Goal: Information Seeking & Learning: Learn about a topic

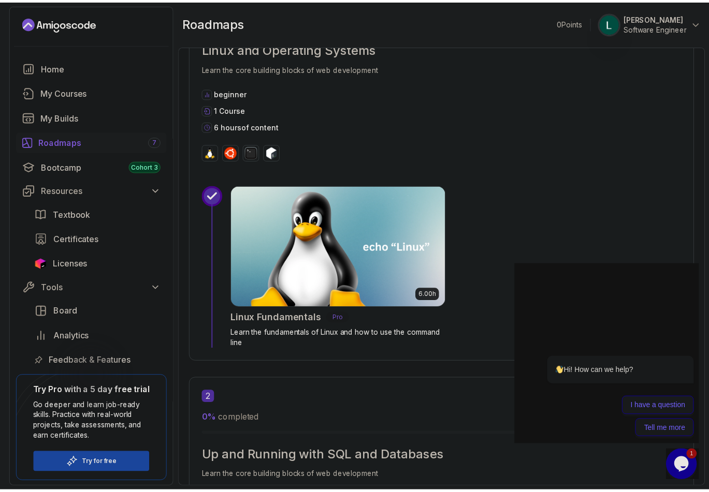
scroll to position [362, 0]
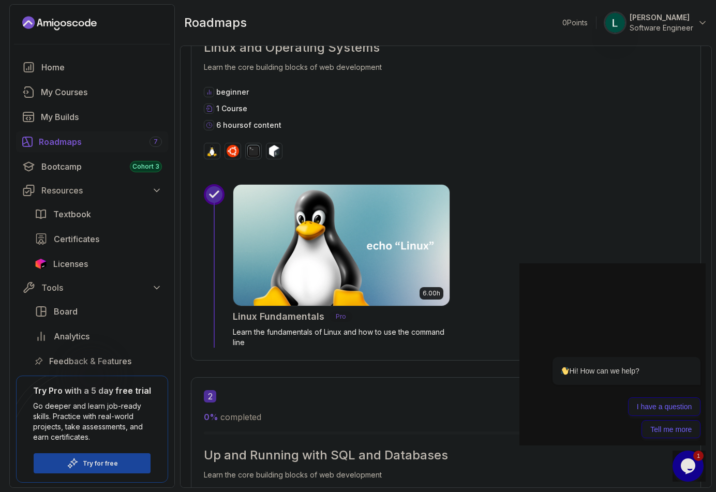
click at [211, 193] on icon at bounding box center [214, 194] width 10 height 10
click at [306, 219] on img at bounding box center [341, 245] width 227 height 127
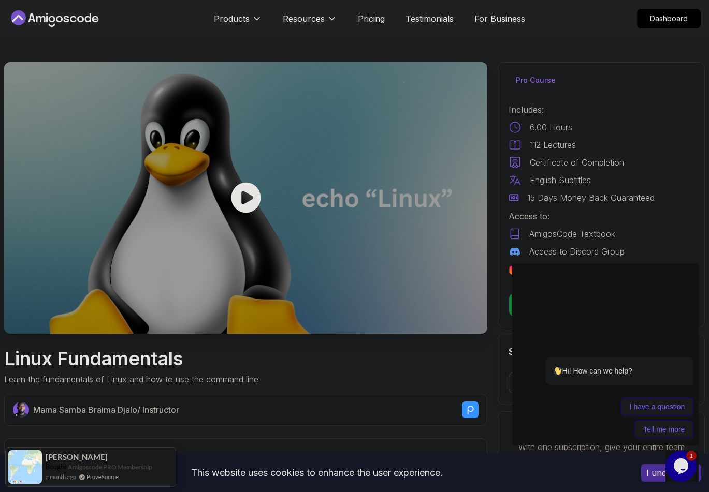
click at [248, 191] on icon at bounding box center [246, 198] width 30 height 31
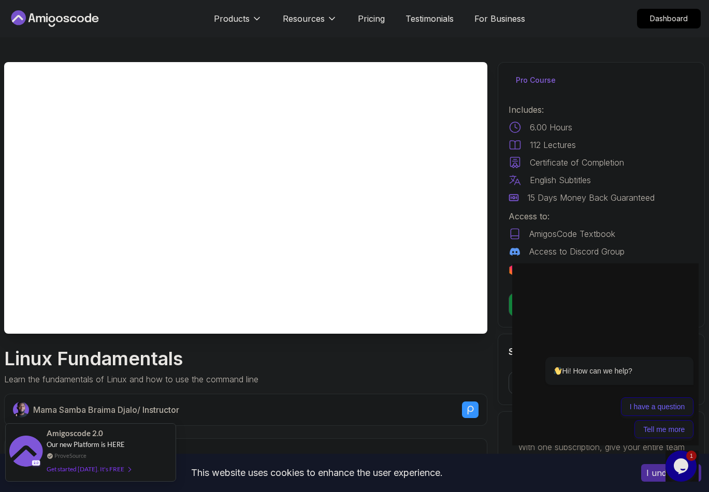
click at [83, 469] on div "Get started [DATE]. It's FREE" at bounding box center [89, 469] width 84 height 12
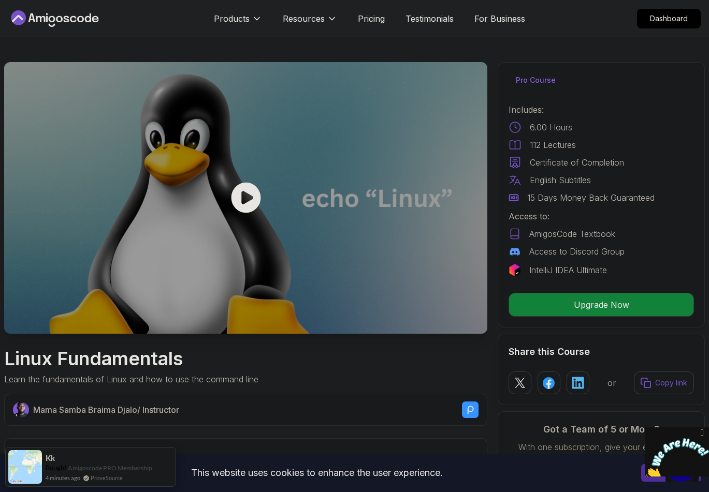
click at [247, 206] on icon at bounding box center [246, 198] width 30 height 31
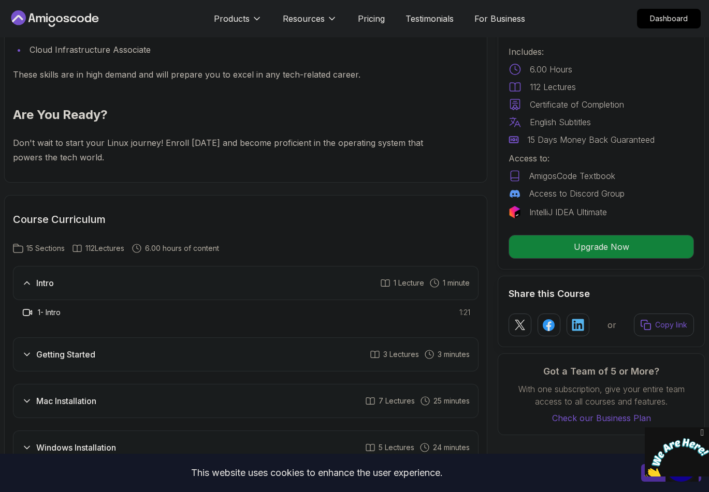
scroll to position [1294, 0]
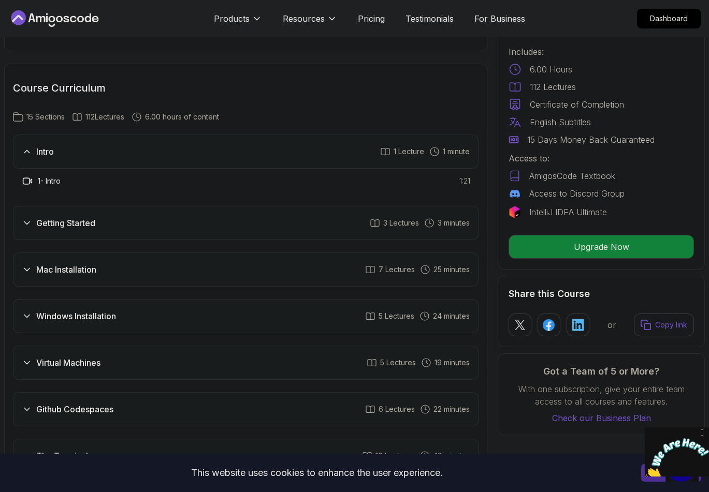
click at [90, 156] on div "Intro 1 Lecture 1 minute" at bounding box center [245, 152] width 465 height 34
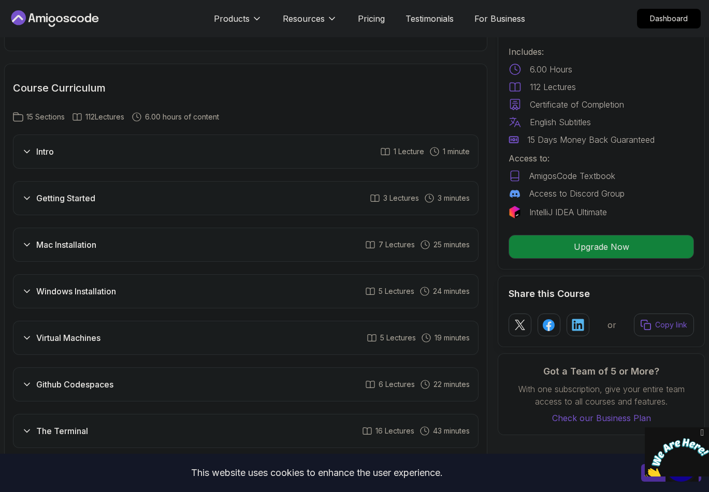
click at [42, 157] on h3 "Intro" at bounding box center [45, 151] width 18 height 12
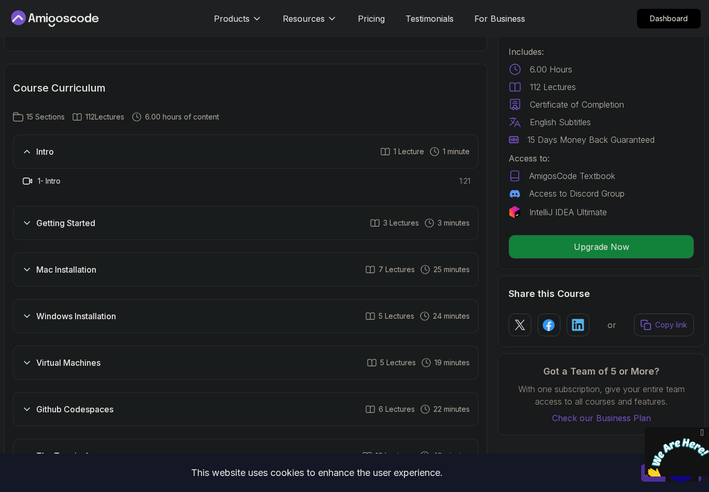
click at [25, 180] on icon at bounding box center [27, 181] width 10 height 10
click at [387, 156] on icon at bounding box center [385, 151] width 10 height 10
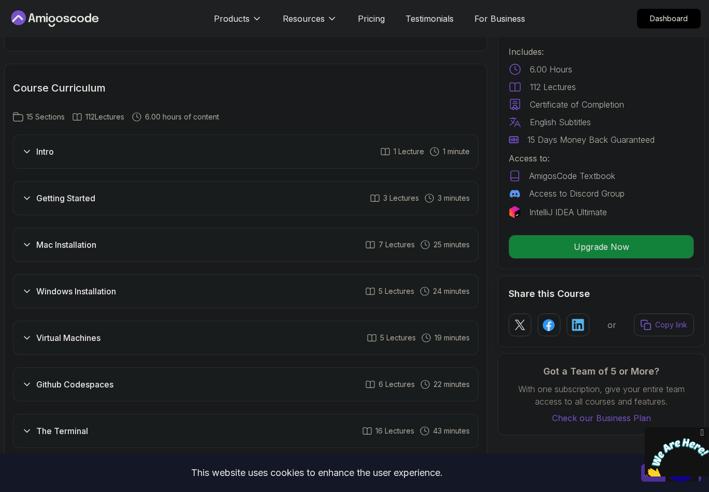
click at [386, 151] on icon at bounding box center [385, 151] width 10 height 10
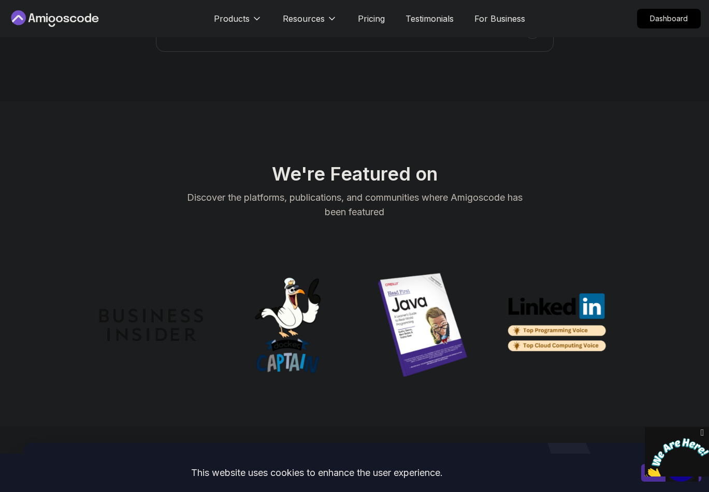
scroll to position [3468, 0]
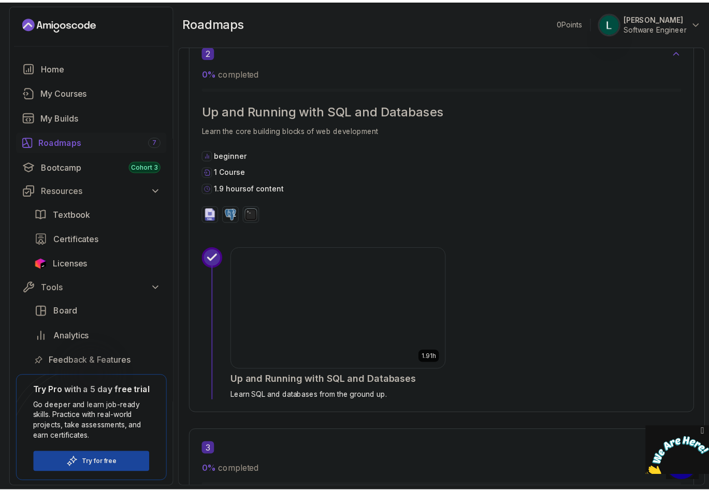
scroll to position [673, 0]
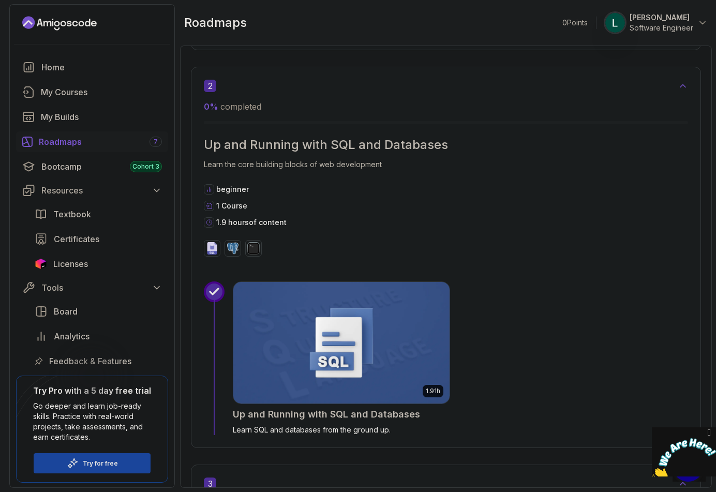
click at [333, 340] on img at bounding box center [341, 342] width 227 height 127
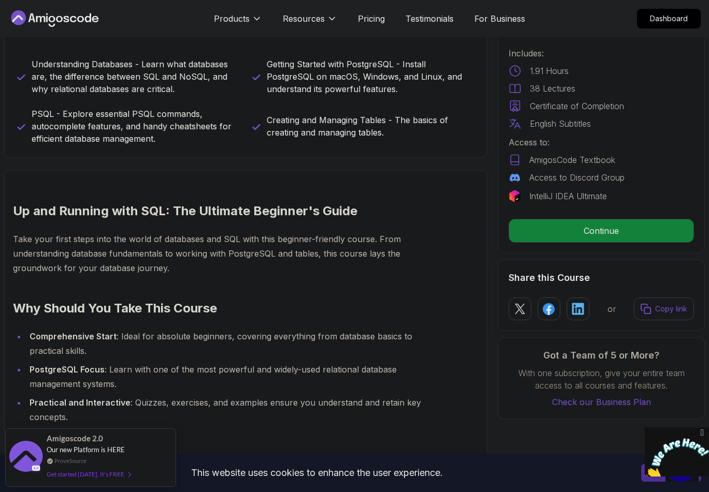
scroll to position [466, 0]
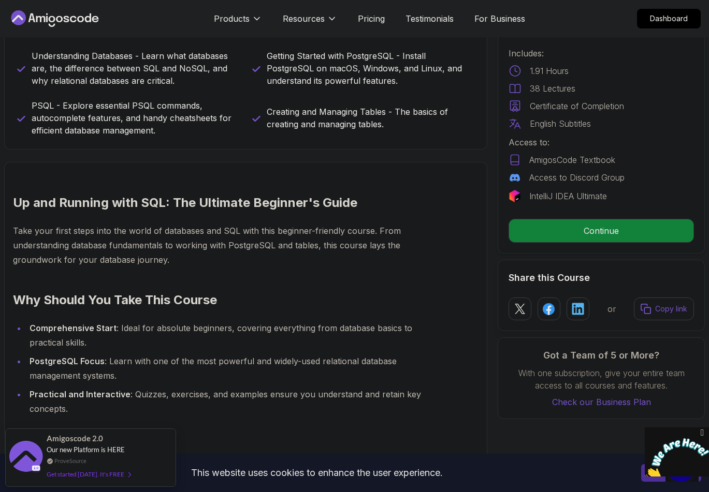
drag, startPoint x: 152, startPoint y: 435, endPoint x: 431, endPoint y: 447, distance: 278.7
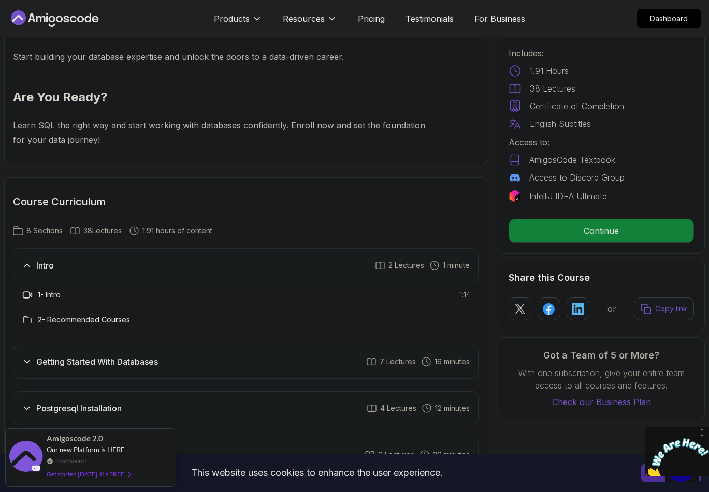
scroll to position [1139, 0]
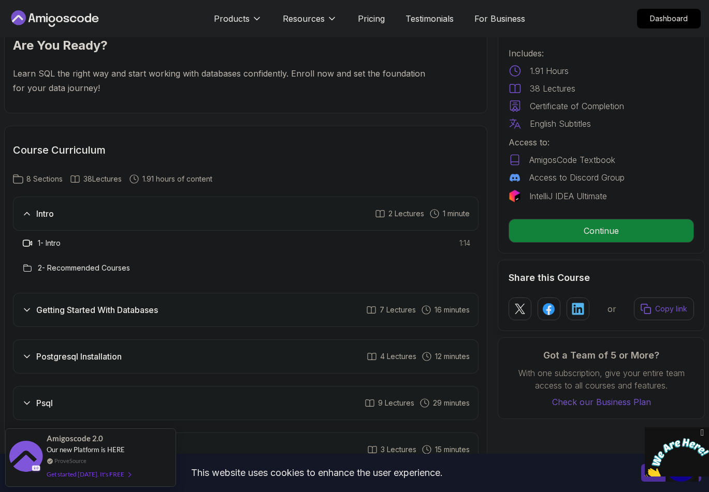
click at [26, 211] on icon at bounding box center [27, 214] width 10 height 10
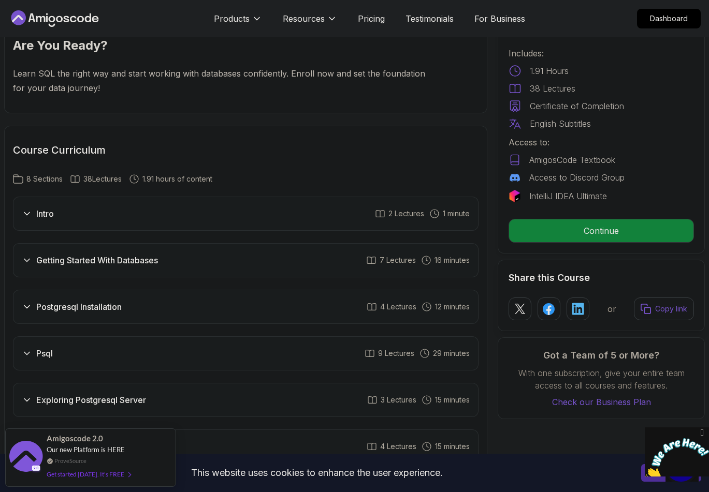
click at [26, 211] on icon at bounding box center [27, 214] width 10 height 10
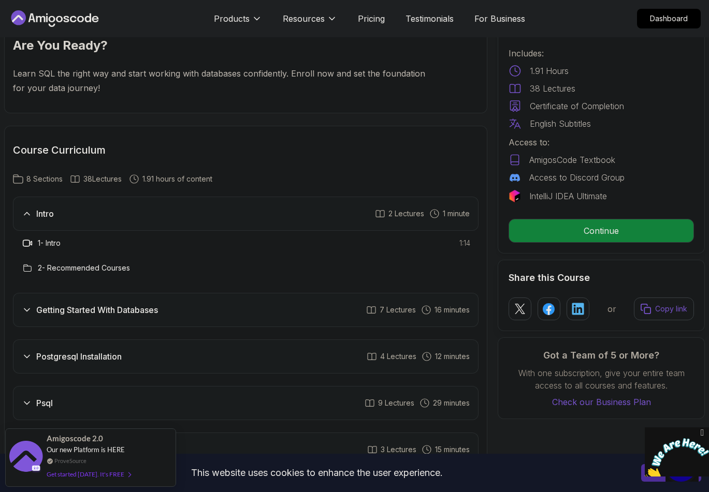
click at [451, 218] on span "1 minute" at bounding box center [456, 214] width 27 height 10
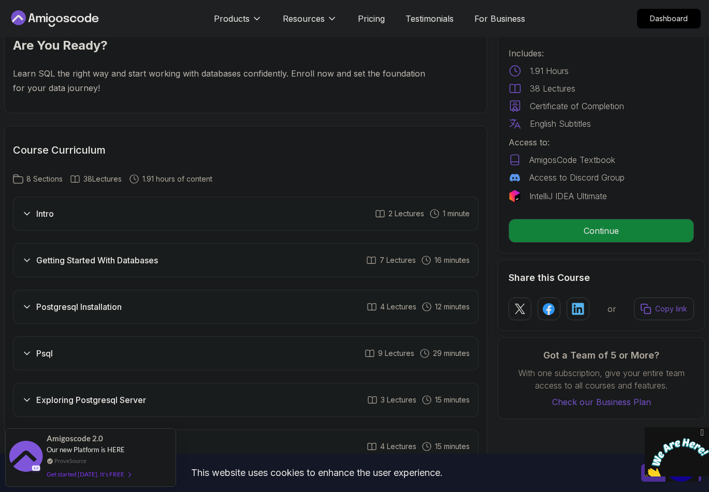
click at [451, 218] on span "1 minute" at bounding box center [456, 214] width 27 height 10
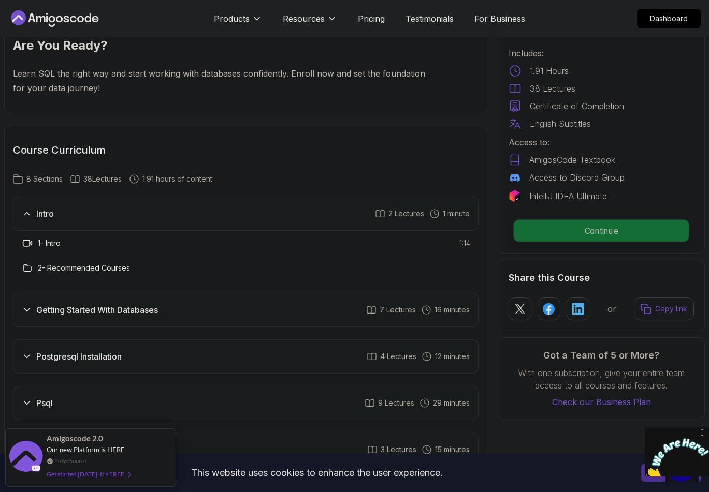
click at [532, 233] on p "Continue" at bounding box center [600, 231] width 175 height 22
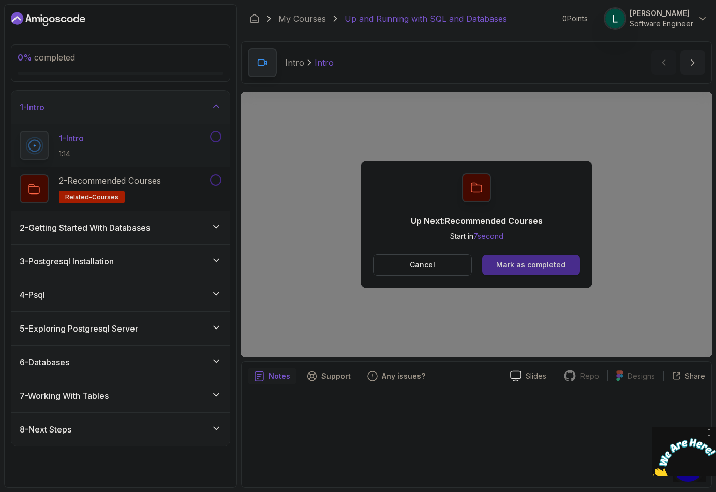
click at [529, 264] on div "Mark as completed" at bounding box center [530, 265] width 69 height 10
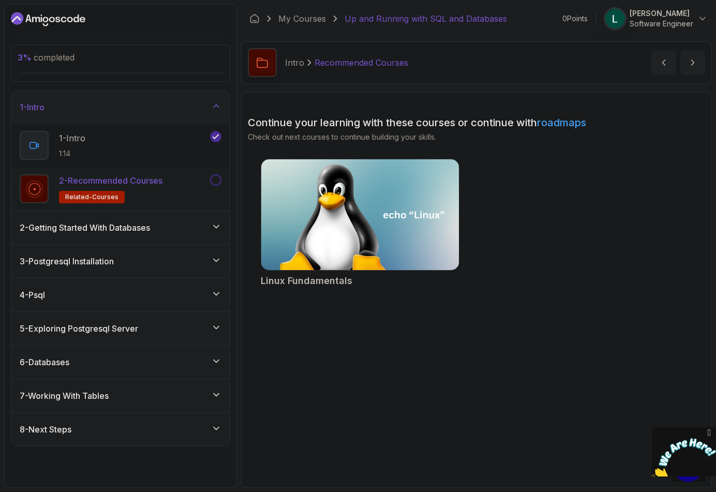
click at [201, 183] on div "2 - Recommended Courses related-courses" at bounding box center [114, 188] width 188 height 29
click at [220, 227] on icon at bounding box center [216, 227] width 10 height 10
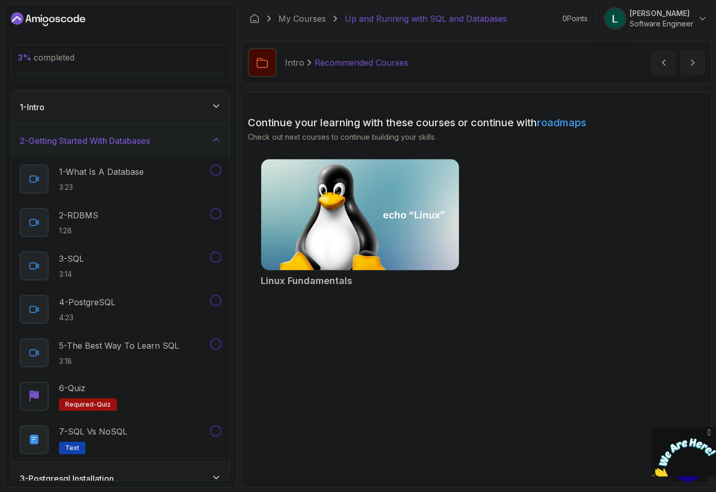
click at [214, 108] on icon at bounding box center [216, 106] width 10 height 10
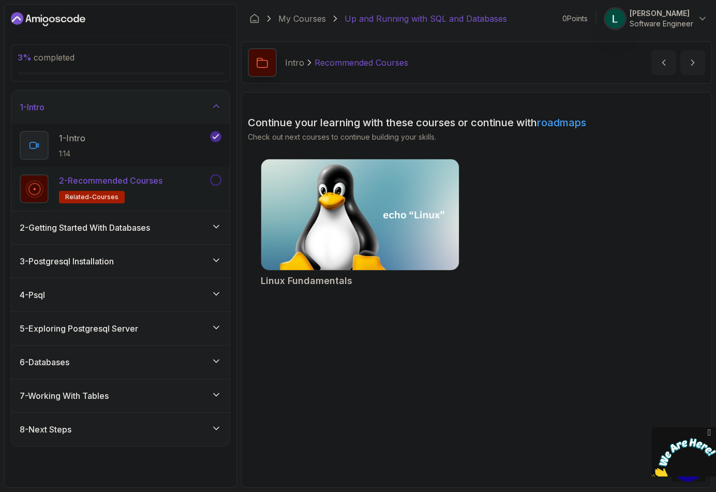
click at [89, 181] on p "2 - Recommended Courses" at bounding box center [111, 180] width 104 height 12
click at [217, 182] on button at bounding box center [215, 179] width 11 height 11
click at [102, 197] on span "related-courses" at bounding box center [91, 197] width 53 height 8
click at [37, 190] on icon at bounding box center [34, 189] width 12 height 12
click at [378, 233] on img at bounding box center [360, 215] width 208 height 116
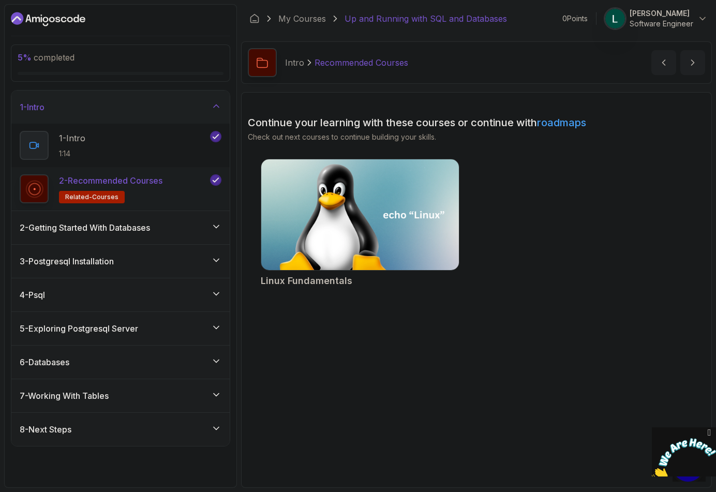
click at [173, 227] on div "2 - Getting Started With Databases" at bounding box center [121, 228] width 202 height 12
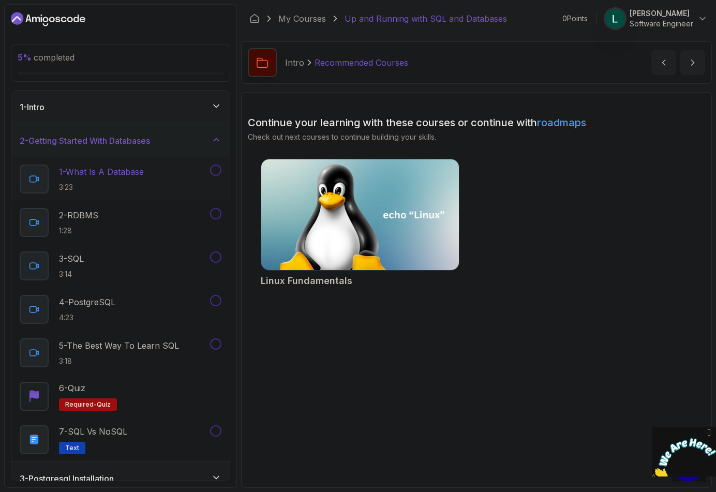
click at [110, 175] on p "1 - What Is A Database" at bounding box center [101, 172] width 85 height 12
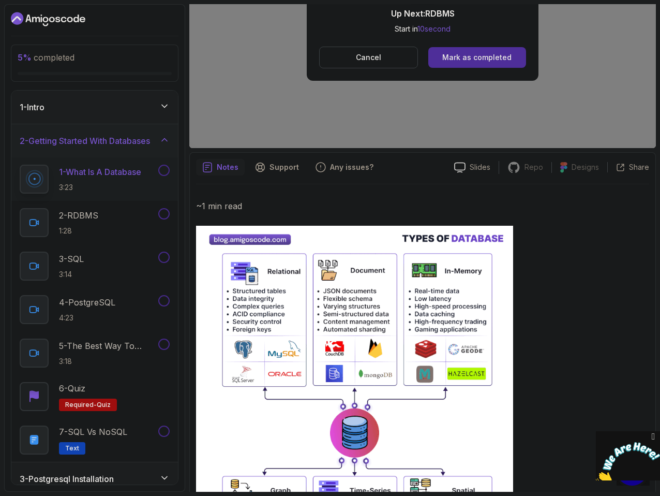
scroll to position [207, 0]
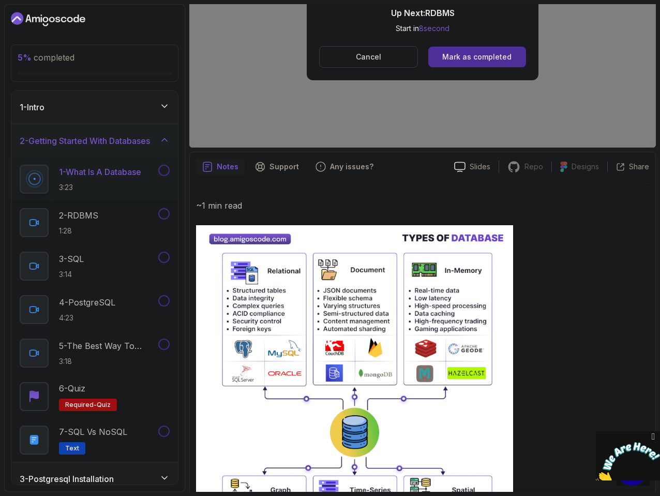
click at [374, 56] on p "Cancel" at bounding box center [368, 57] width 25 height 10
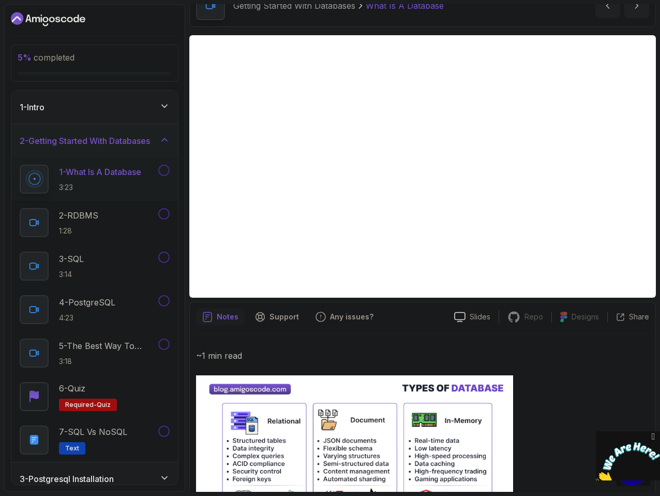
scroll to position [109, 0]
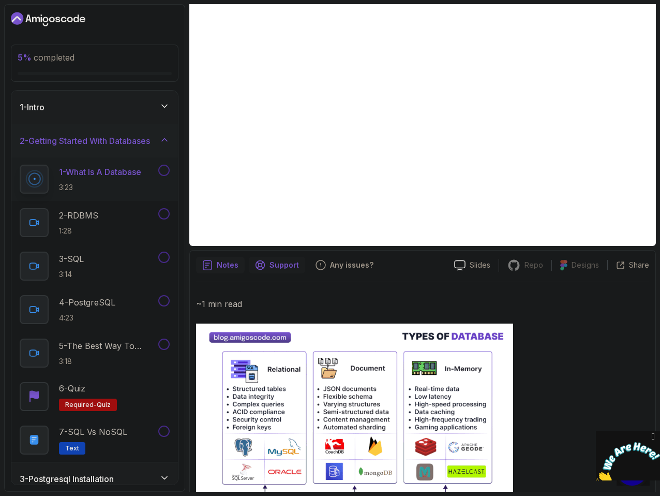
click at [279, 266] on p "Support" at bounding box center [285, 265] width 30 height 10
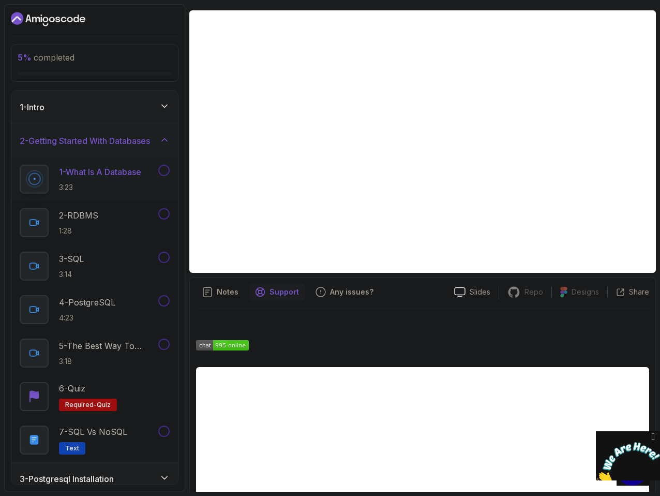
scroll to position [134, 0]
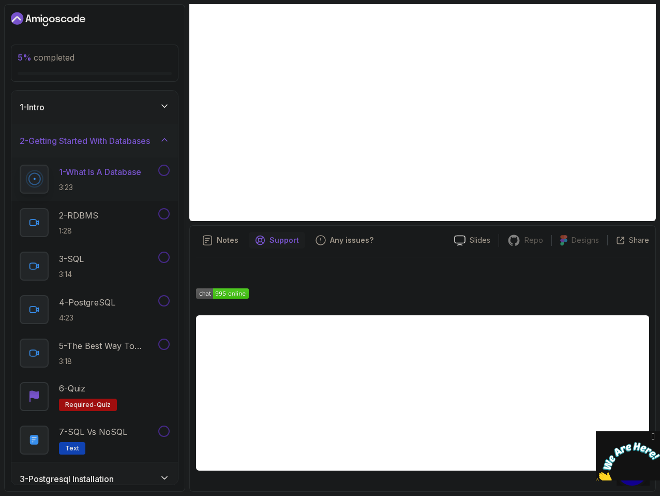
drag, startPoint x: 303, startPoint y: 315, endPoint x: 242, endPoint y: 311, distance: 61.2
click at [243, 311] on div at bounding box center [422, 371] width 453 height 199
click at [229, 240] on p "Notes" at bounding box center [228, 240] width 22 height 10
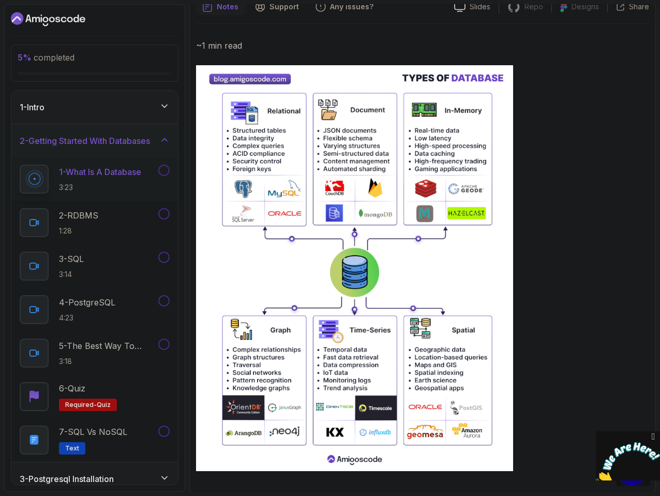
scroll to position [367, 0]
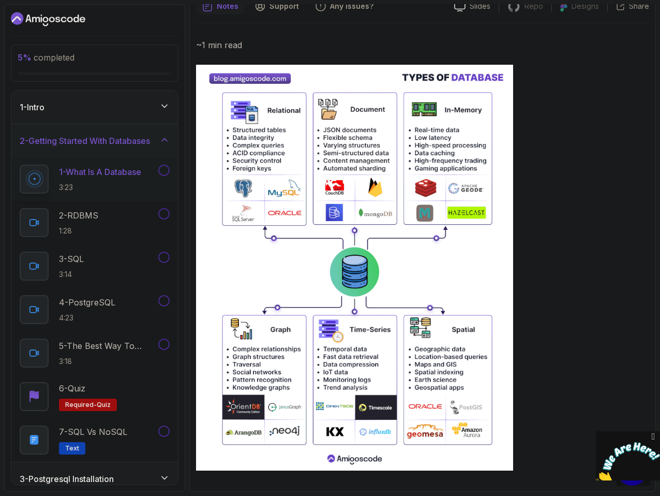
click at [75, 172] on p "1 - What Is A Database" at bounding box center [100, 172] width 82 height 12
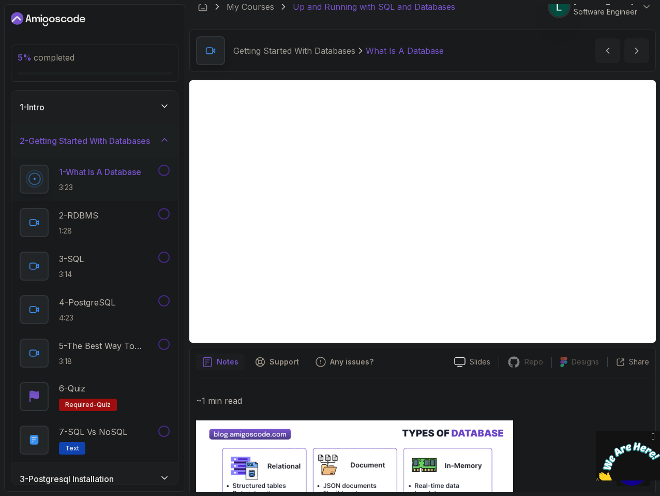
scroll to position [0, 0]
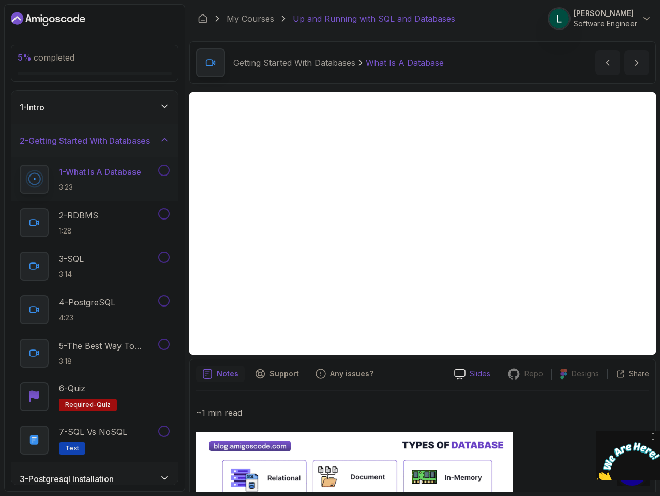
click at [475, 374] on p "Slides" at bounding box center [480, 373] width 21 height 10
click at [170, 166] on div "1 - What Is A Database 3:23" at bounding box center [94, 178] width 167 height 43
click at [165, 173] on button at bounding box center [163, 170] width 11 height 11
click at [632, 70] on button "next content" at bounding box center [637, 62] width 25 height 25
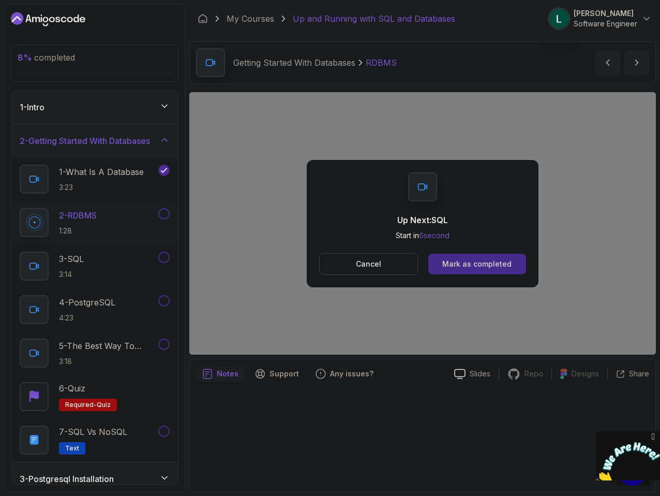
click at [472, 268] on div "Mark as completed" at bounding box center [477, 264] width 69 height 10
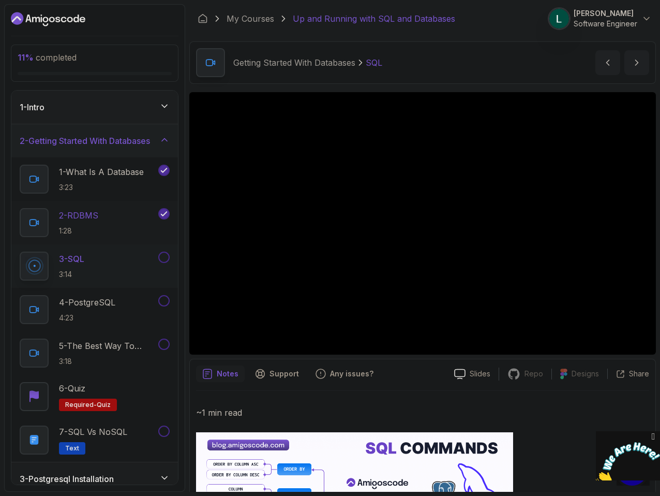
click at [106, 233] on div "2 - RDBMS 1:28" at bounding box center [88, 222] width 137 height 29
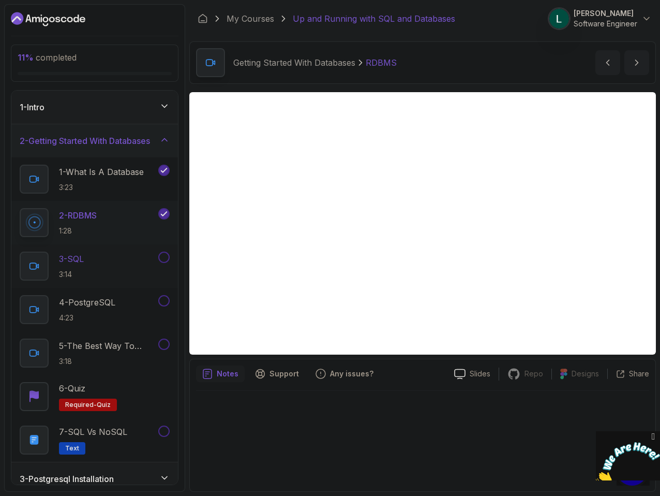
click at [99, 268] on div "3 - SQL 3:14" at bounding box center [88, 266] width 137 height 29
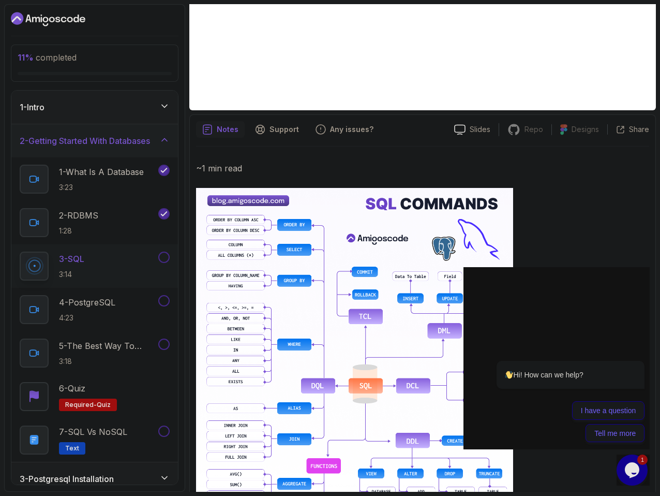
scroll to position [355, 0]
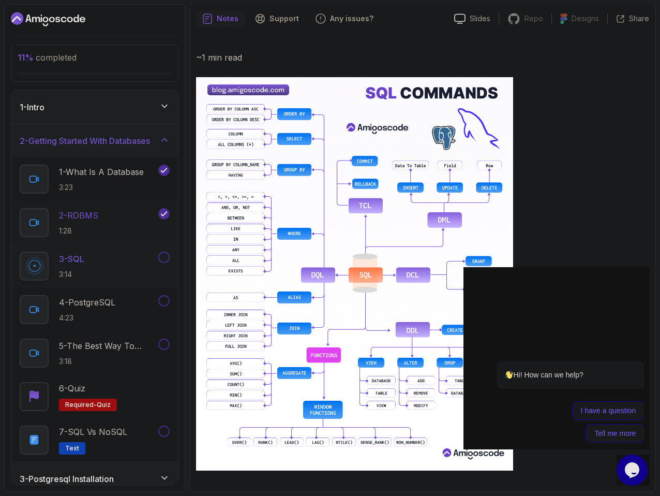
drag, startPoint x: 103, startPoint y: 205, endPoint x: 105, endPoint y: 211, distance: 5.4
click at [105, 211] on div "2 - RDBMS 1:28" at bounding box center [94, 222] width 167 height 43
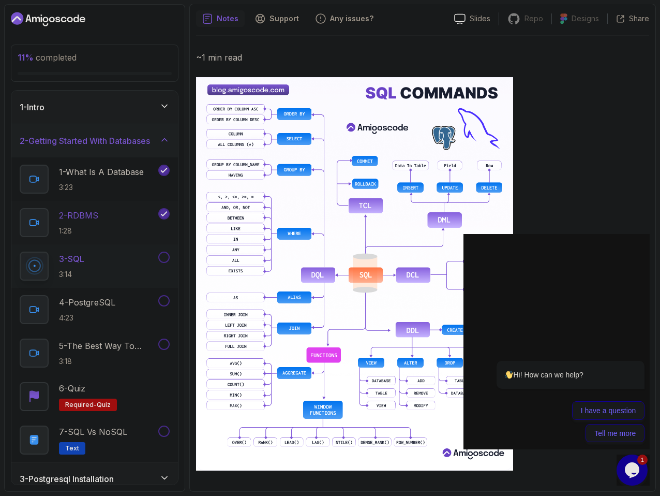
click at [111, 214] on div "2 - RDBMS 1:28" at bounding box center [88, 222] width 137 height 29
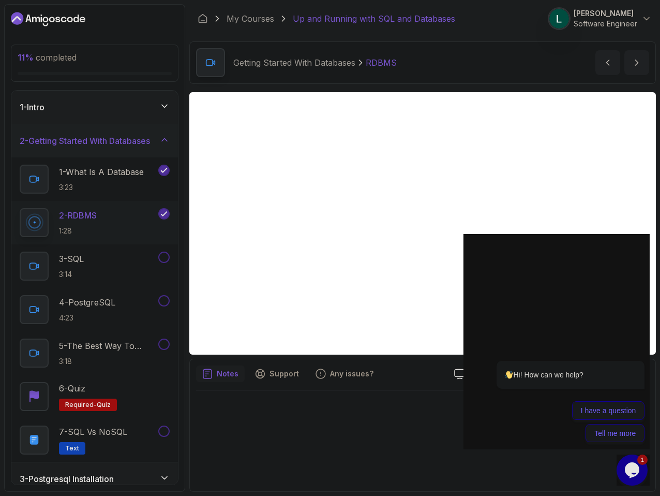
click at [20, 208] on button "2 - RDBMS 1:28" at bounding box center [95, 222] width 150 height 29
click at [123, 183] on p "3:23" at bounding box center [101, 187] width 85 height 10
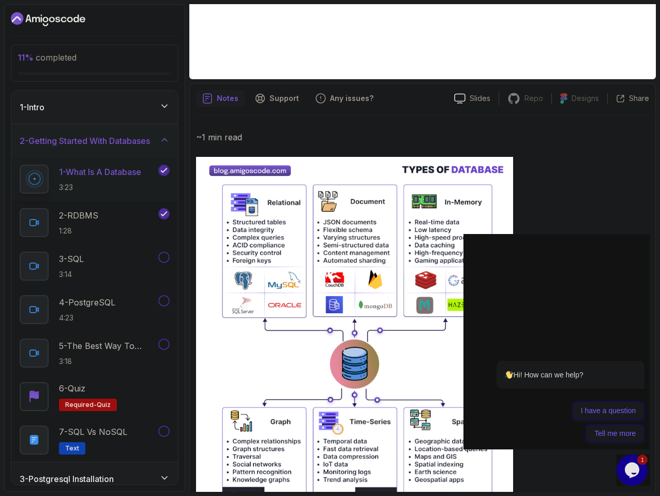
scroll to position [367, 0]
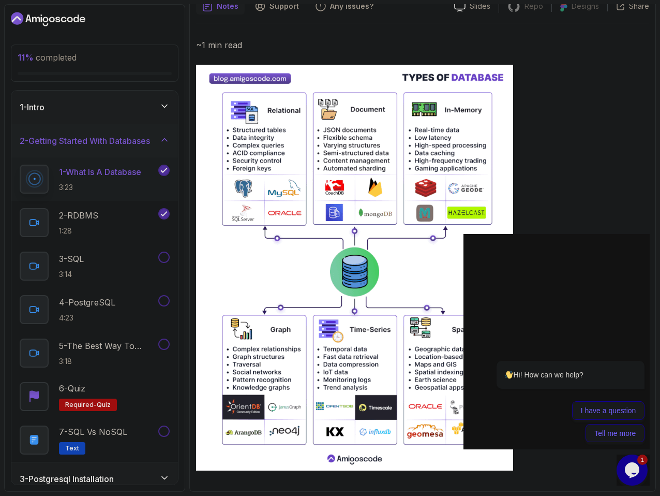
drag, startPoint x: 392, startPoint y: 493, endPoint x: 599, endPoint y: 130, distance: 417.0
click at [590, 150] on div "~1 min read" at bounding box center [422, 254] width 453 height 433
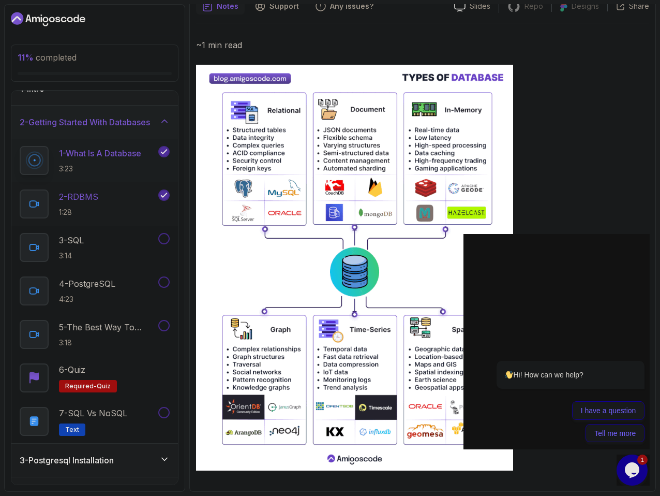
scroll to position [0, 0]
